Goal: Task Accomplishment & Management: Manage account settings

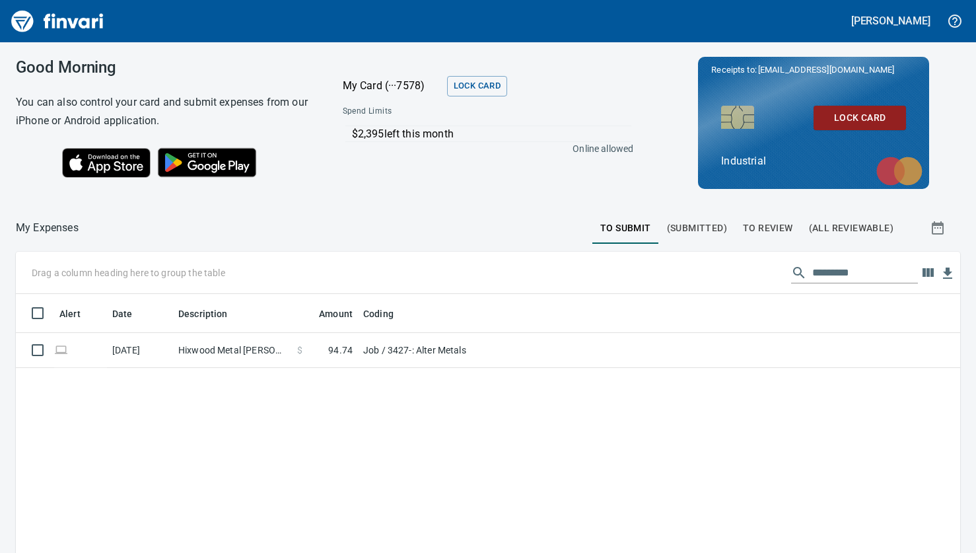
scroll to position [397, 914]
click at [761, 228] on span "To Review" at bounding box center [768, 228] width 50 height 17
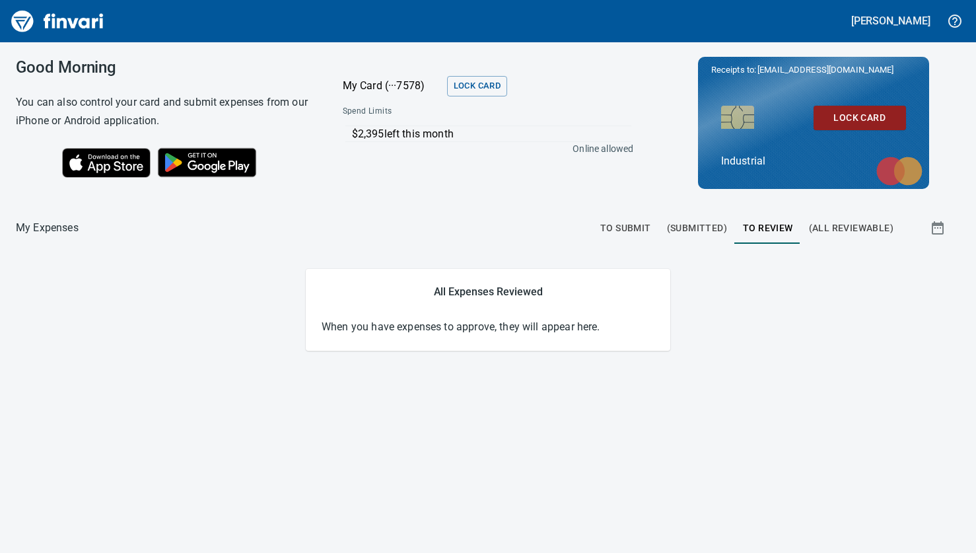
click at [857, 224] on span "(All Reviewable)" at bounding box center [851, 228] width 85 height 17
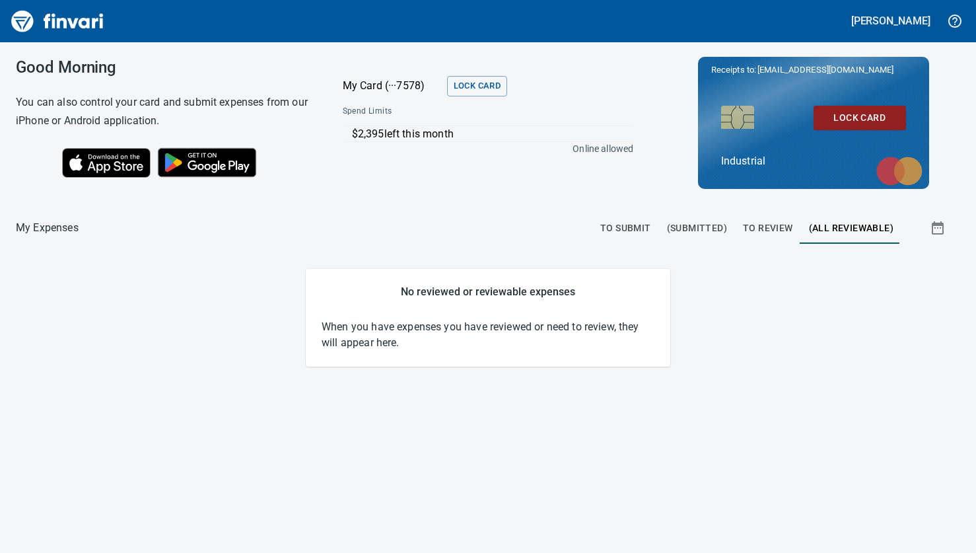
click at [780, 227] on span "To Review" at bounding box center [768, 228] width 50 height 17
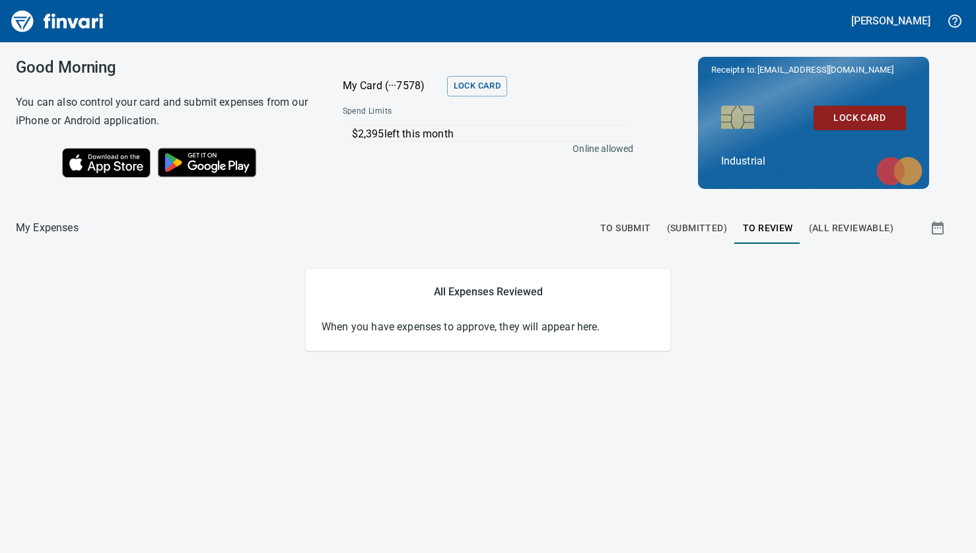
click at [718, 228] on span "(Submitted)" at bounding box center [697, 228] width 60 height 17
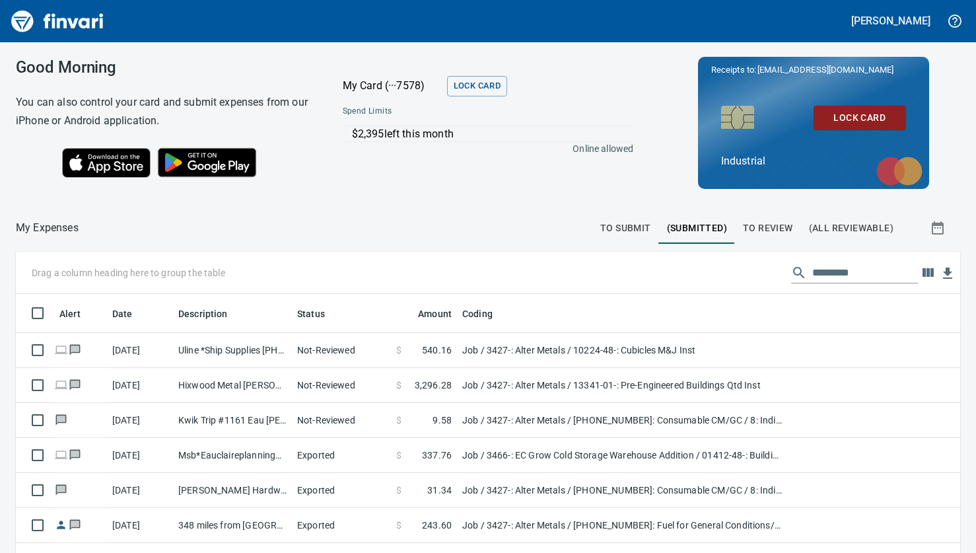
scroll to position [397, 914]
click at [635, 227] on span "To Submit" at bounding box center [625, 228] width 51 height 17
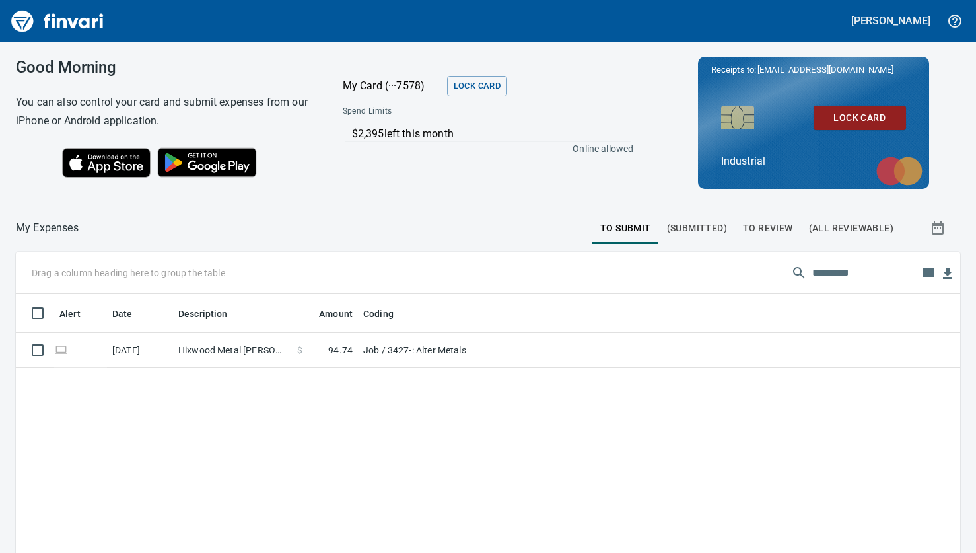
scroll to position [397, 924]
click at [751, 226] on span "To Review" at bounding box center [768, 228] width 50 height 17
